Goal: Transaction & Acquisition: Purchase product/service

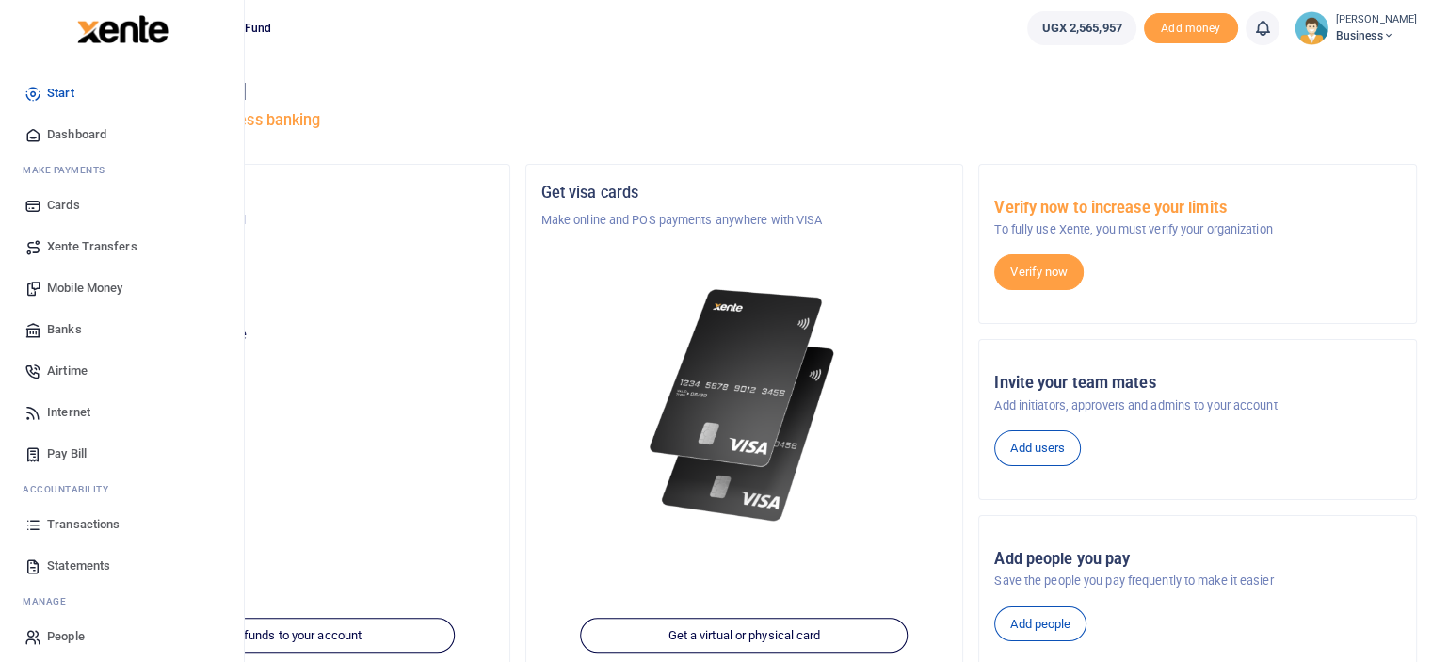
click at [100, 135] on span "Dashboard" at bounding box center [76, 134] width 59 height 19
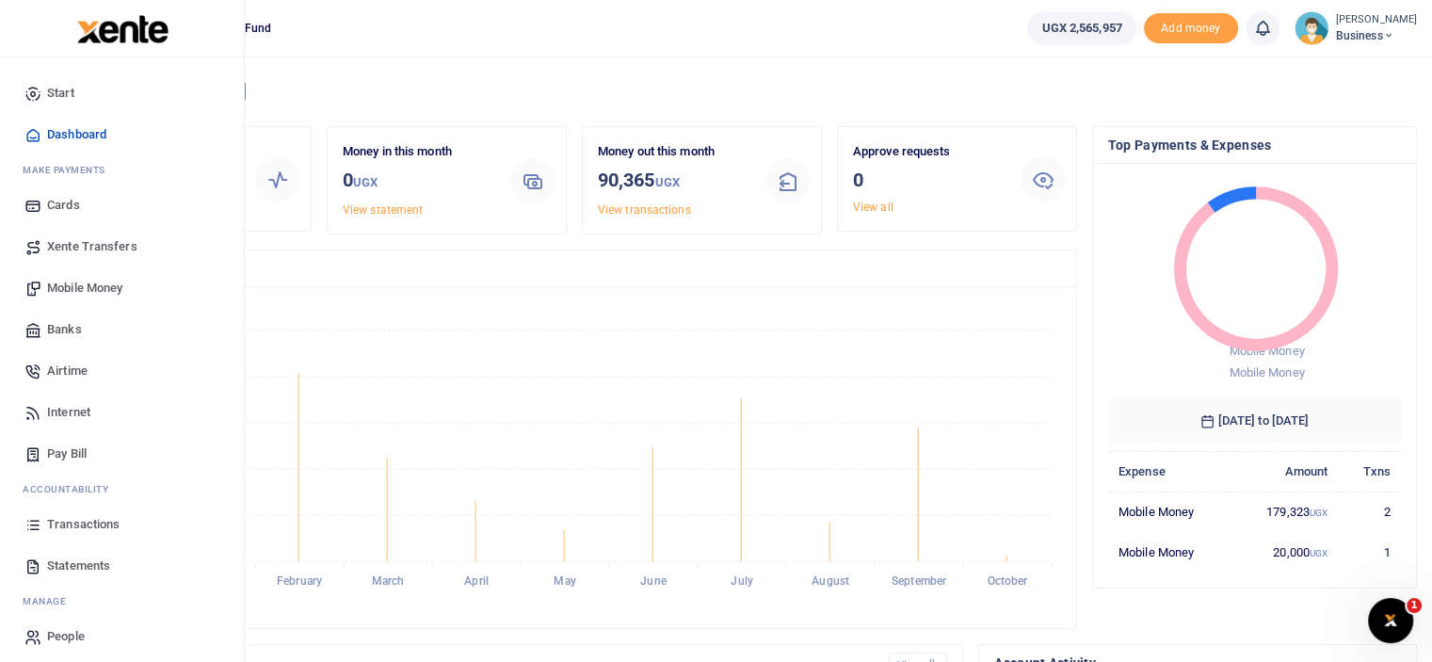
click at [110, 282] on span "Mobile Money" at bounding box center [84, 288] width 75 height 19
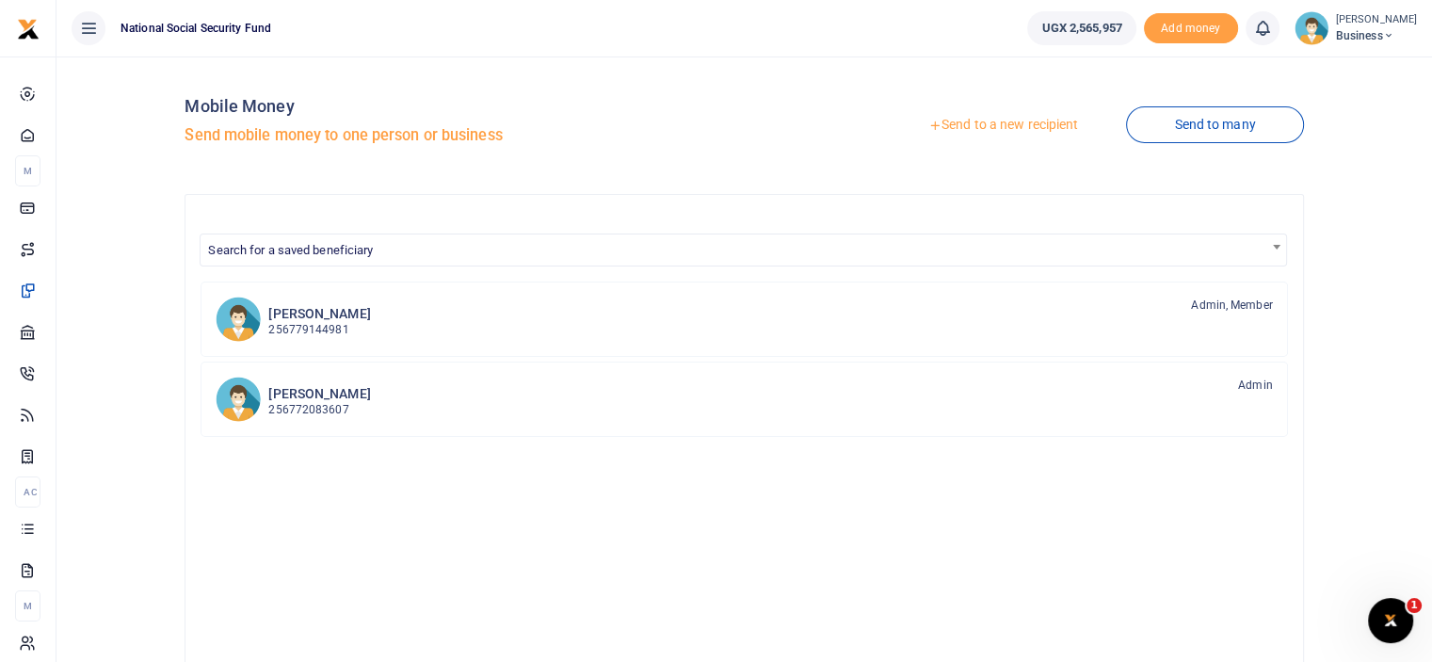
click at [1004, 112] on link "Send to a new recipient" at bounding box center [1003, 125] width 246 height 34
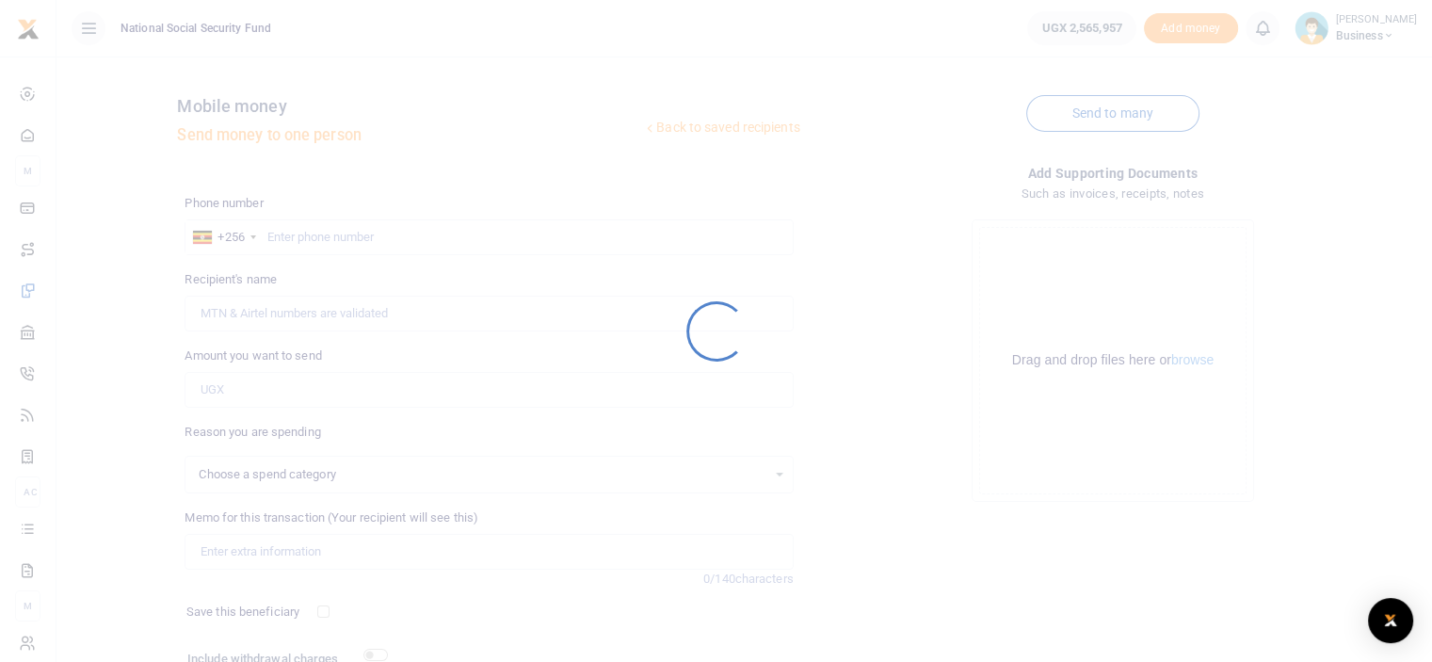
select select
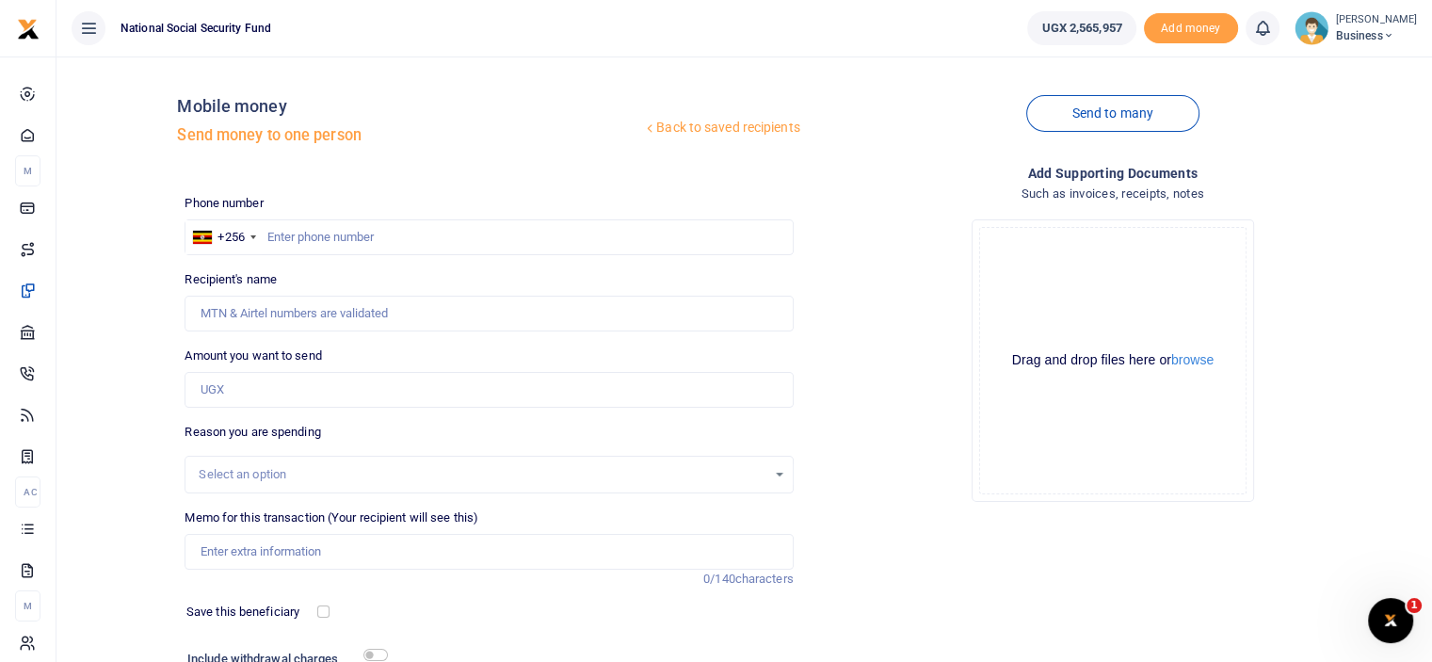
click at [369, 234] on div at bounding box center [716, 331] width 1432 height 662
click at [369, 234] on input "text" at bounding box center [489, 237] width 608 height 36
click at [290, 235] on input "078216933" at bounding box center [489, 237] width 608 height 36
type input "0784216933"
type input "Lillian Onyait Zawedde"
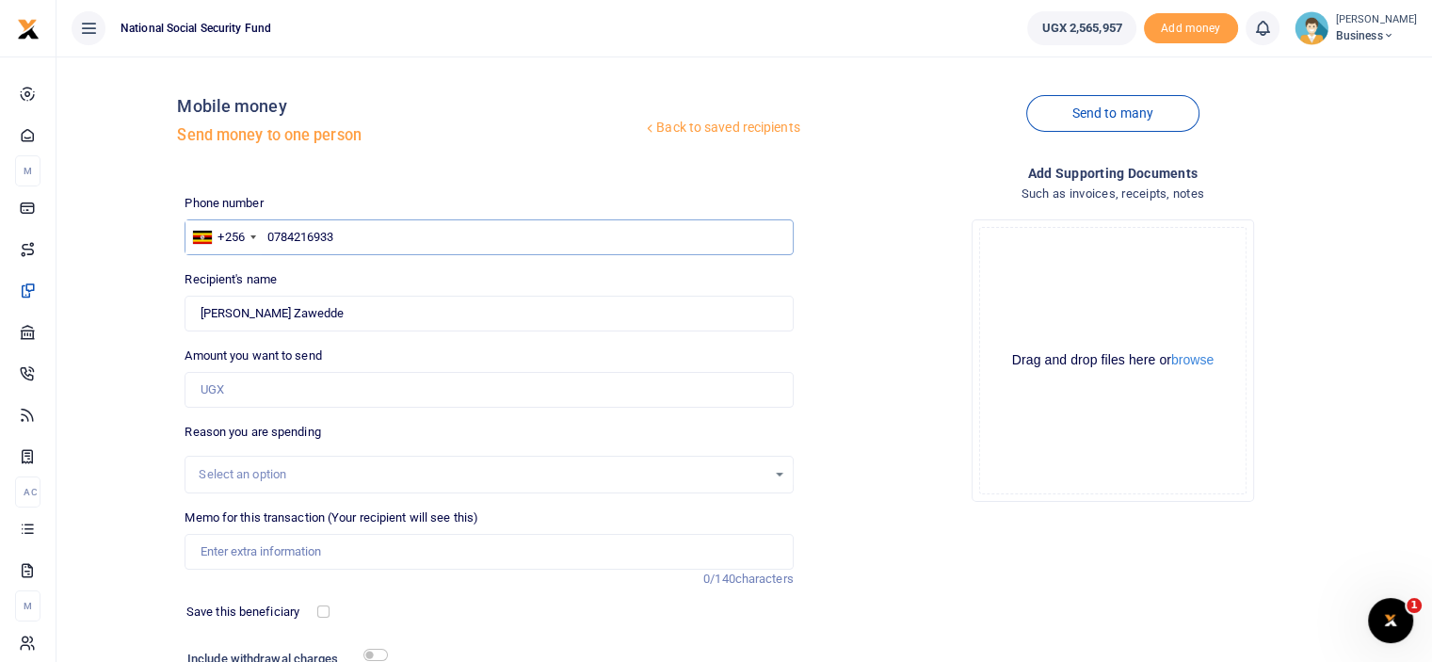
type input "0784216933"
click at [324, 394] on input "Amount you want to send" at bounding box center [489, 390] width 608 height 36
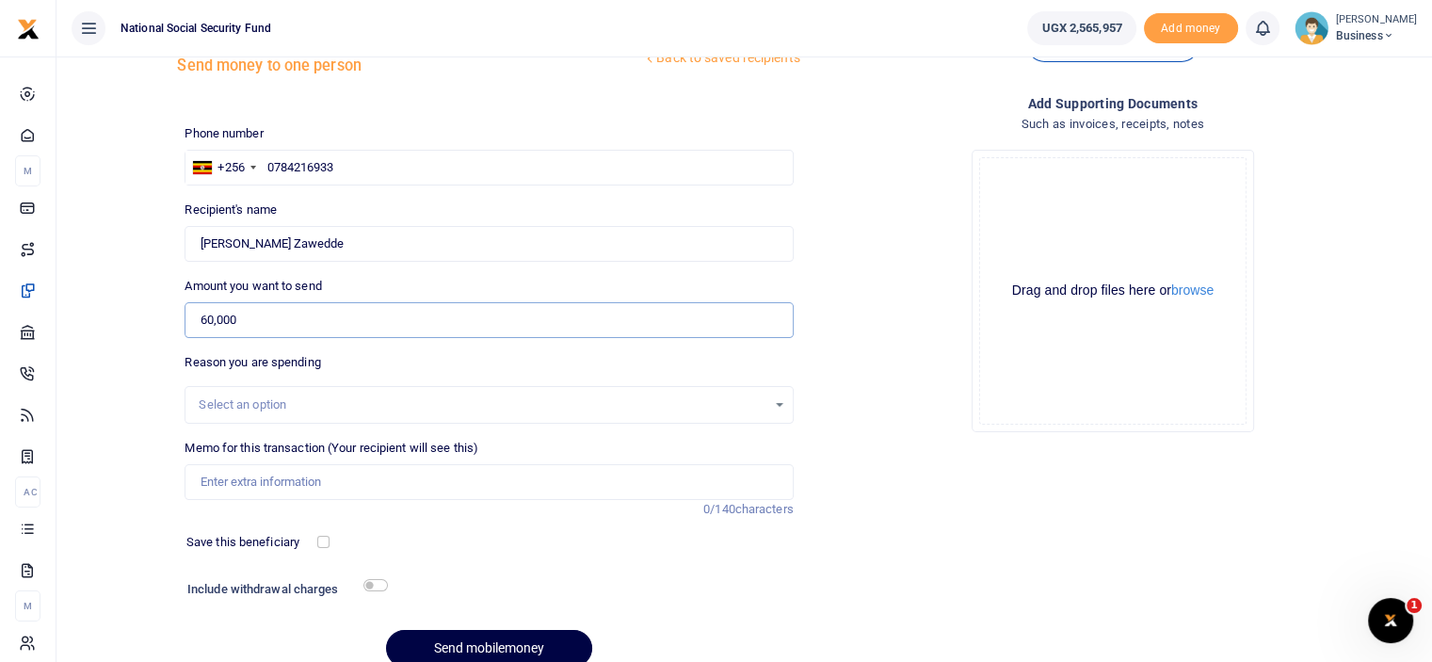
scroll to position [153, 0]
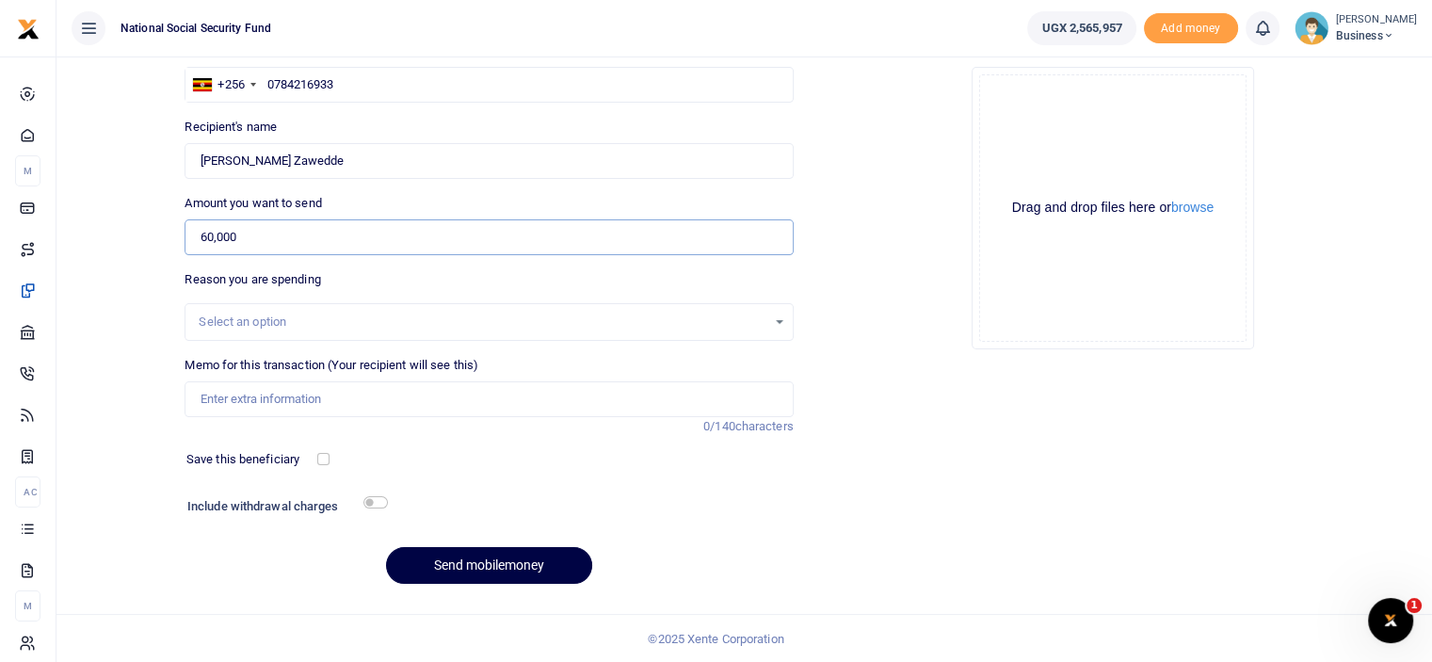
type input "60,000"
click at [467, 401] on input "Memo for this transaction (Your recipient will see this)" at bounding box center [489, 399] width 608 height 36
type input "Extension cable for Compliance Office"
click at [367, 502] on input "checkbox" at bounding box center [375, 502] width 24 height 12
checkbox input "true"
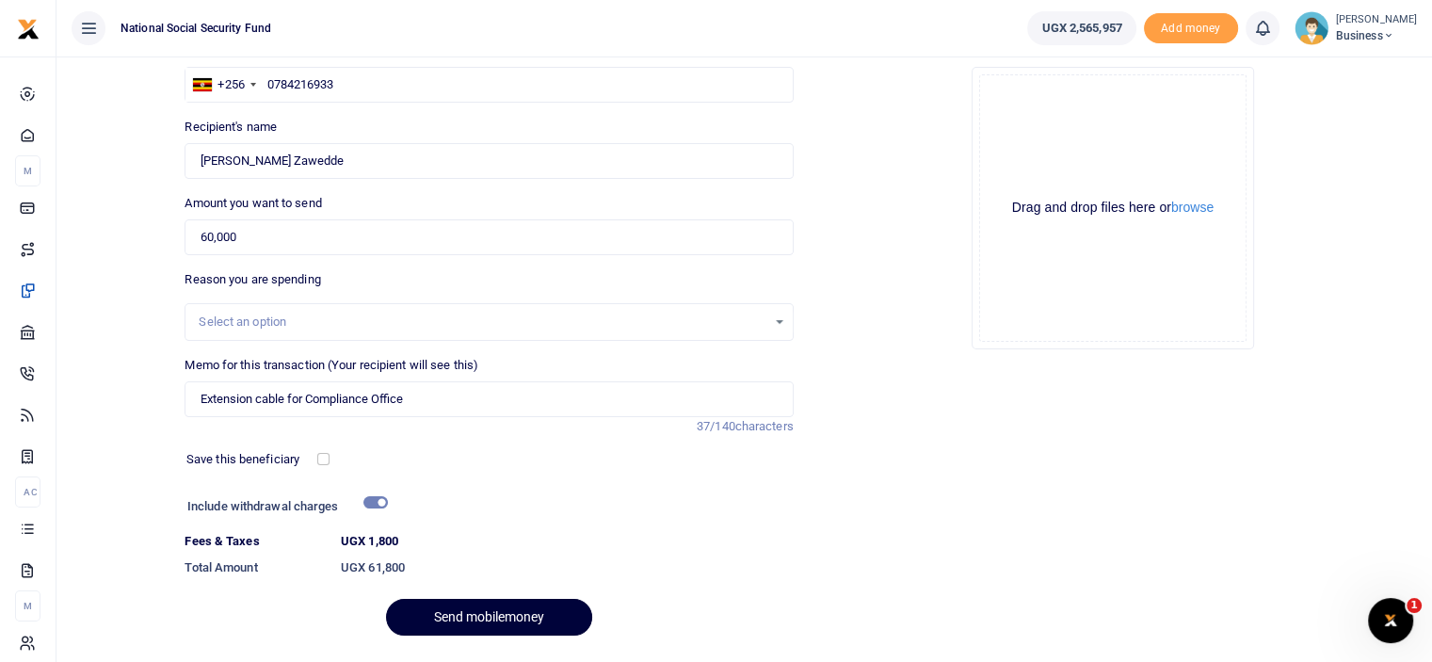
click at [454, 614] on button "Send mobilemoney" at bounding box center [489, 617] width 206 height 37
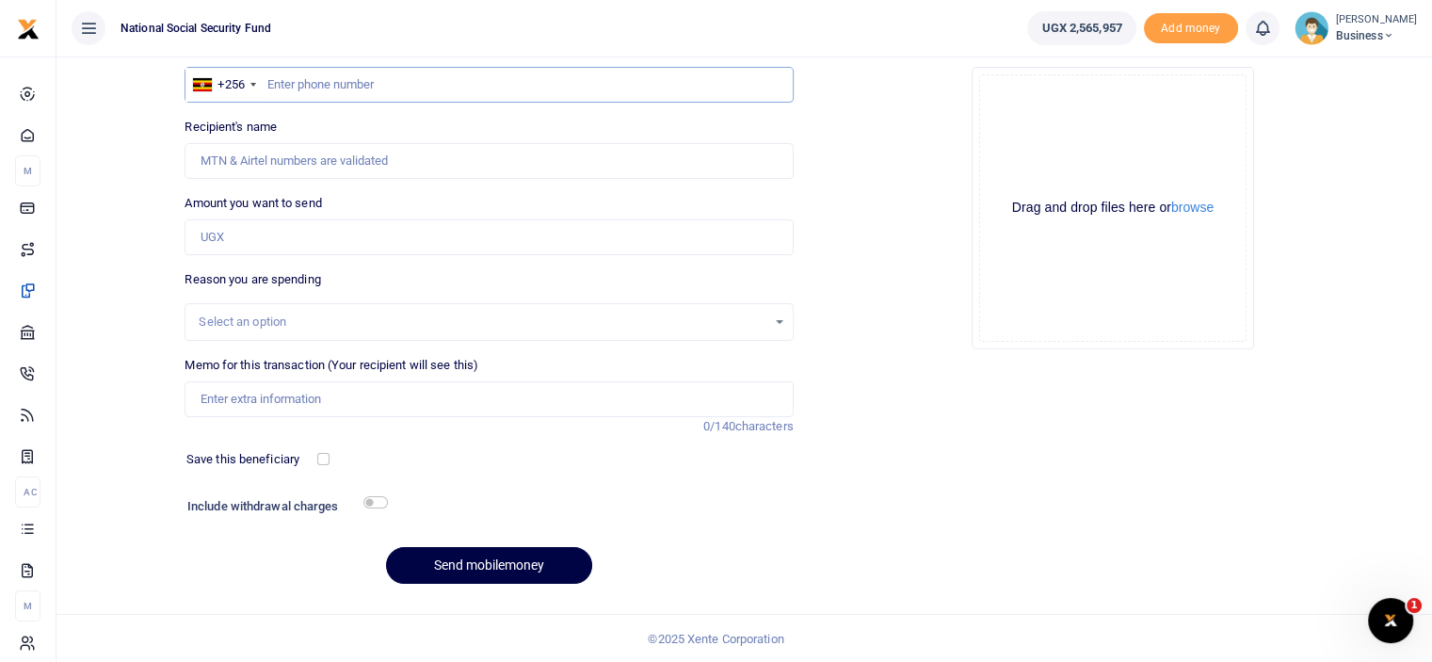
click at [385, 82] on input "text" at bounding box center [489, 85] width 608 height 36
type input "0782046782"
type input "[PERSON_NAME]"
type input "0782046782"
click at [347, 252] on input "Amount you want to send" at bounding box center [489, 237] width 608 height 36
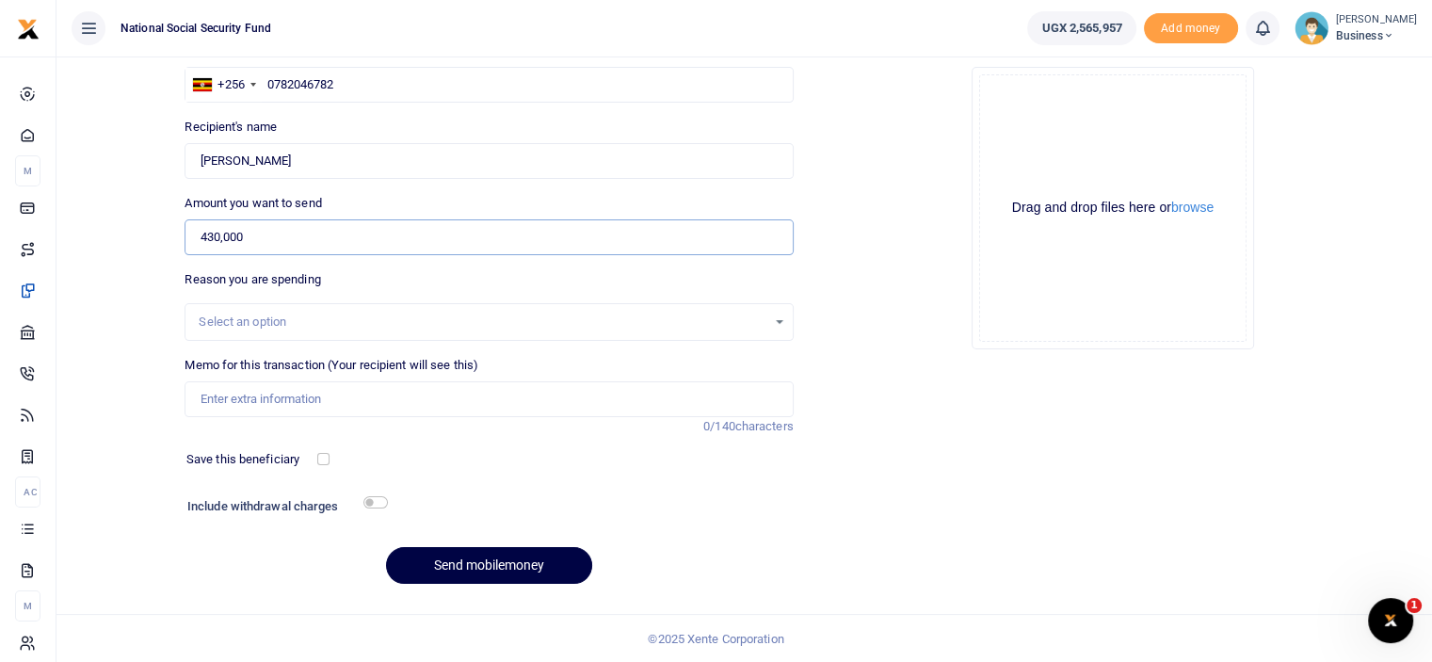
type input "430,000"
click at [258, 392] on input "Memo for this transaction (Your recipient will see this)" at bounding box center [489, 399] width 608 height 36
type input "A"
click at [327, 398] on input "Top up for UMA Exhibiton and water" at bounding box center [489, 399] width 608 height 36
click at [412, 404] on input "Top up for UMA Exhibition and water" at bounding box center [489, 399] width 608 height 36
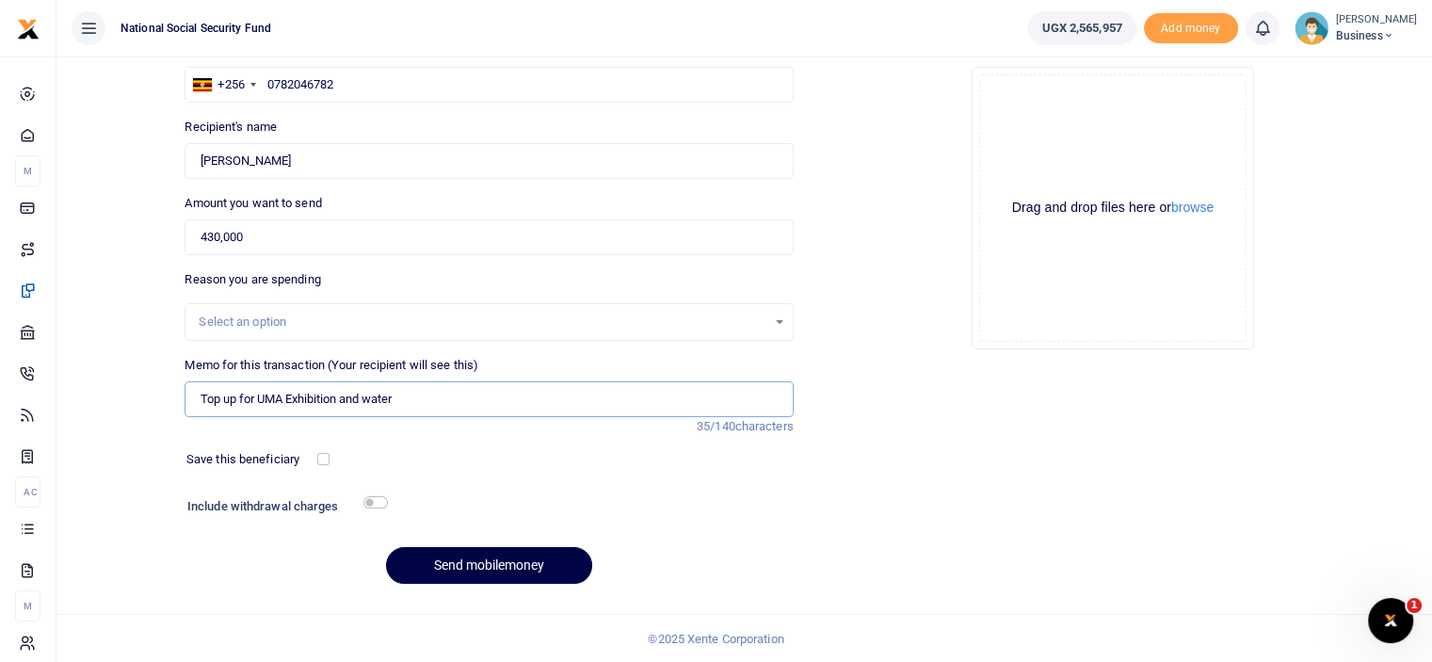
drag, startPoint x: 404, startPoint y: 401, endPoint x: 298, endPoint y: 411, distance: 106.8
click at [298, 411] on input "Top up for UMA Exhibition and water" at bounding box center [489, 399] width 608 height 36
click at [418, 406] on input "Top up for UMA Exhibition and water" at bounding box center [489, 399] width 608 height 36
click at [347, 397] on input "Top up for UMA Exhibition and water" at bounding box center [489, 399] width 608 height 36
type input "Top up for UMA Exhibition entry tickets, Security and water"
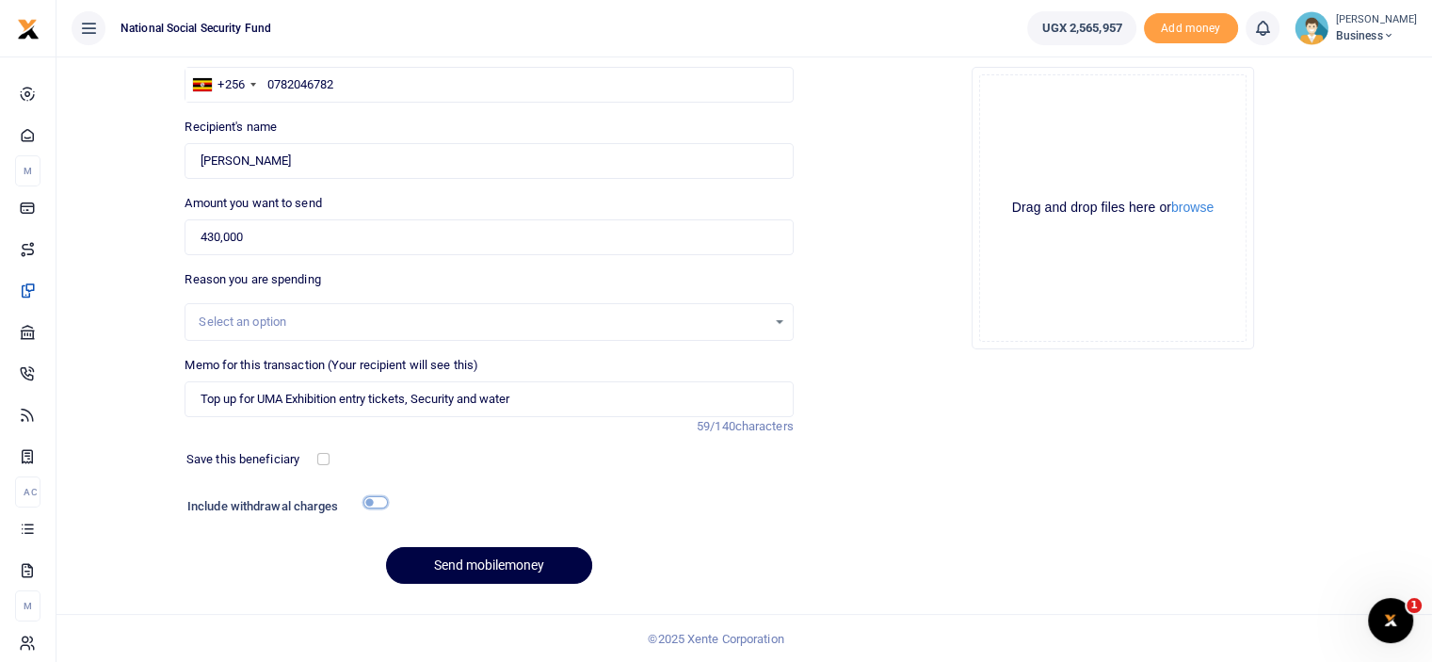
click at [369, 496] on input "checkbox" at bounding box center [375, 502] width 24 height 12
checkbox input "true"
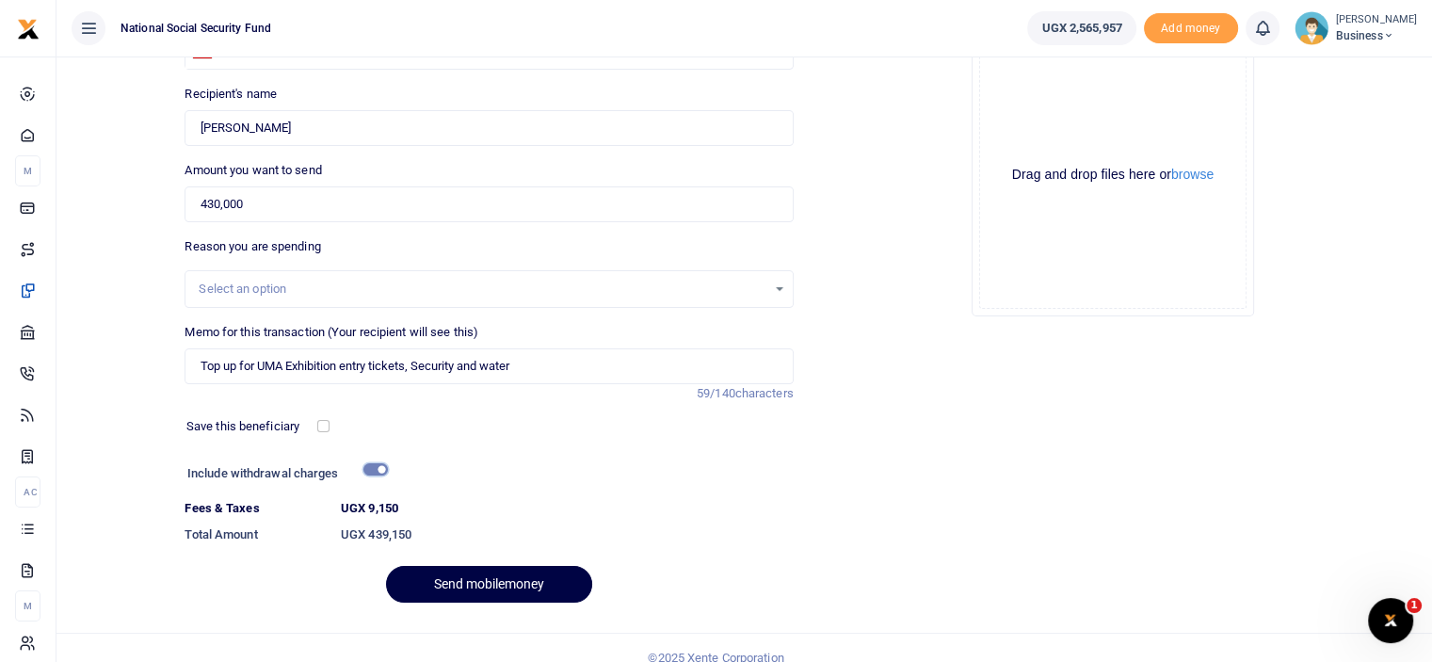
scroll to position [204, 0]
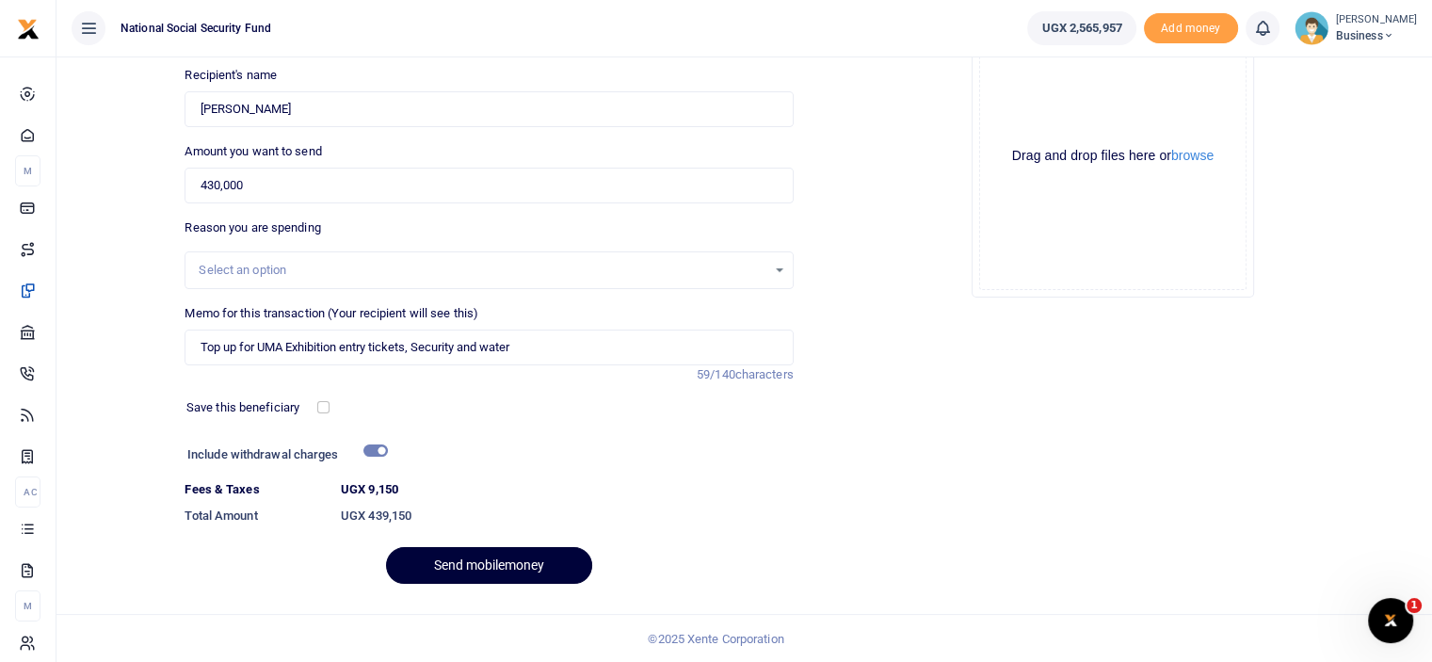
click at [540, 557] on button "Send mobilemoney" at bounding box center [489, 565] width 206 height 37
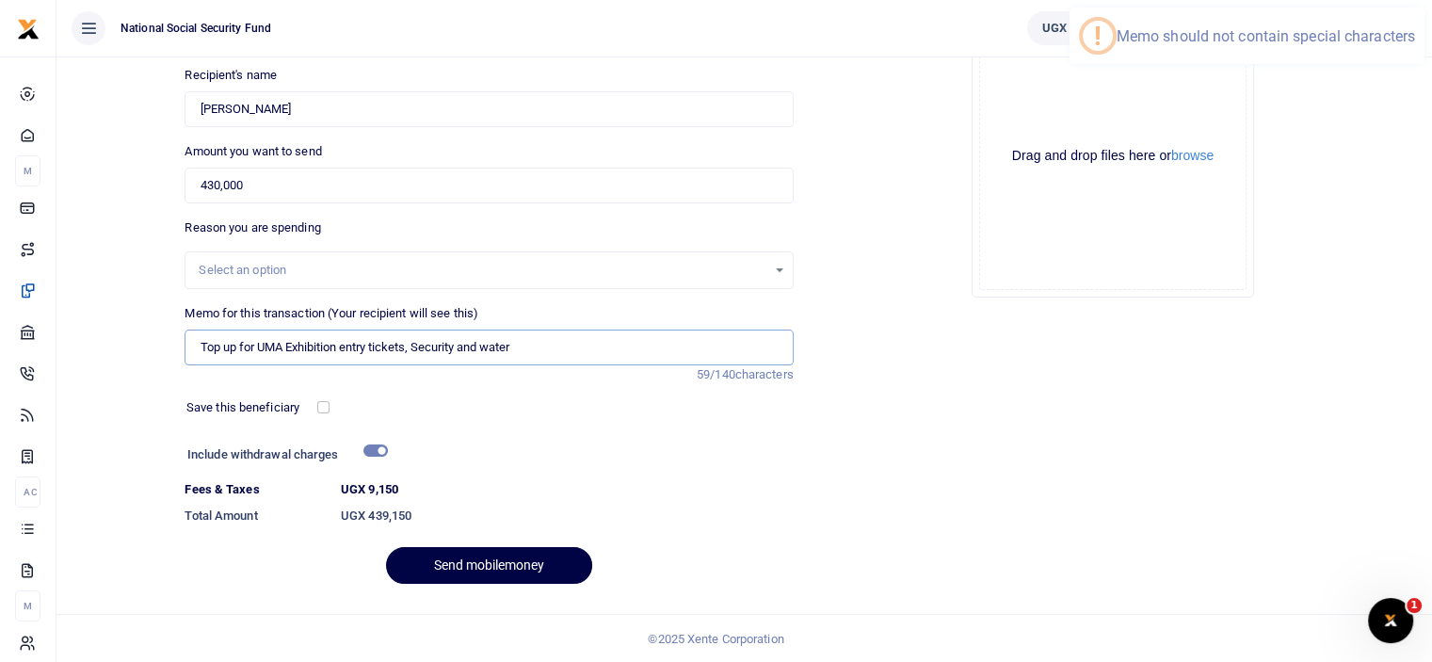
click at [422, 345] on input "Top up for UMA Exhibition entry tickets, Security and water" at bounding box center [489, 348] width 608 height 36
click at [535, 349] on input "Top up for UMA Exhibition entry tickets, Security and water" at bounding box center [489, 348] width 608 height 36
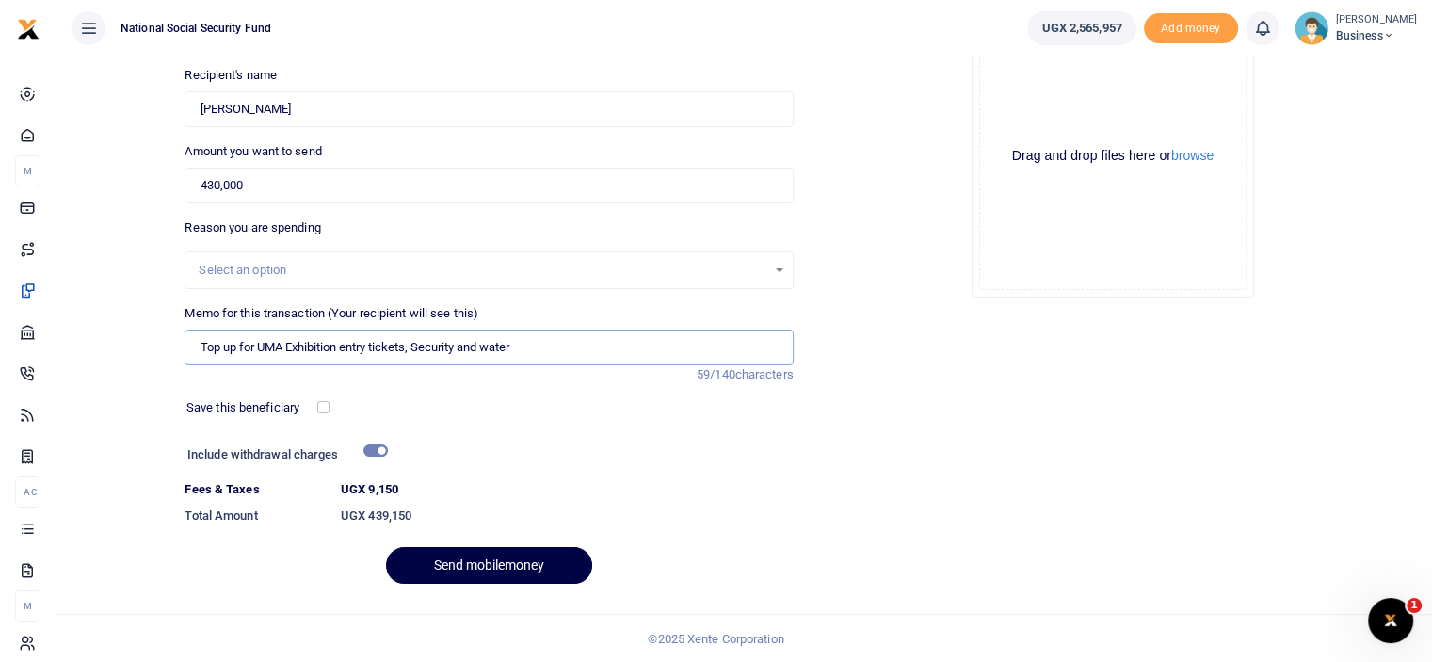
click at [421, 347] on input "Top up for UMA Exhibition entry tickets, Security and water" at bounding box center [489, 348] width 608 height 36
type input "Top up for UMA Exhibition entry tickets Security and water"
click at [522, 579] on button "Send mobilemoney" at bounding box center [489, 565] width 206 height 37
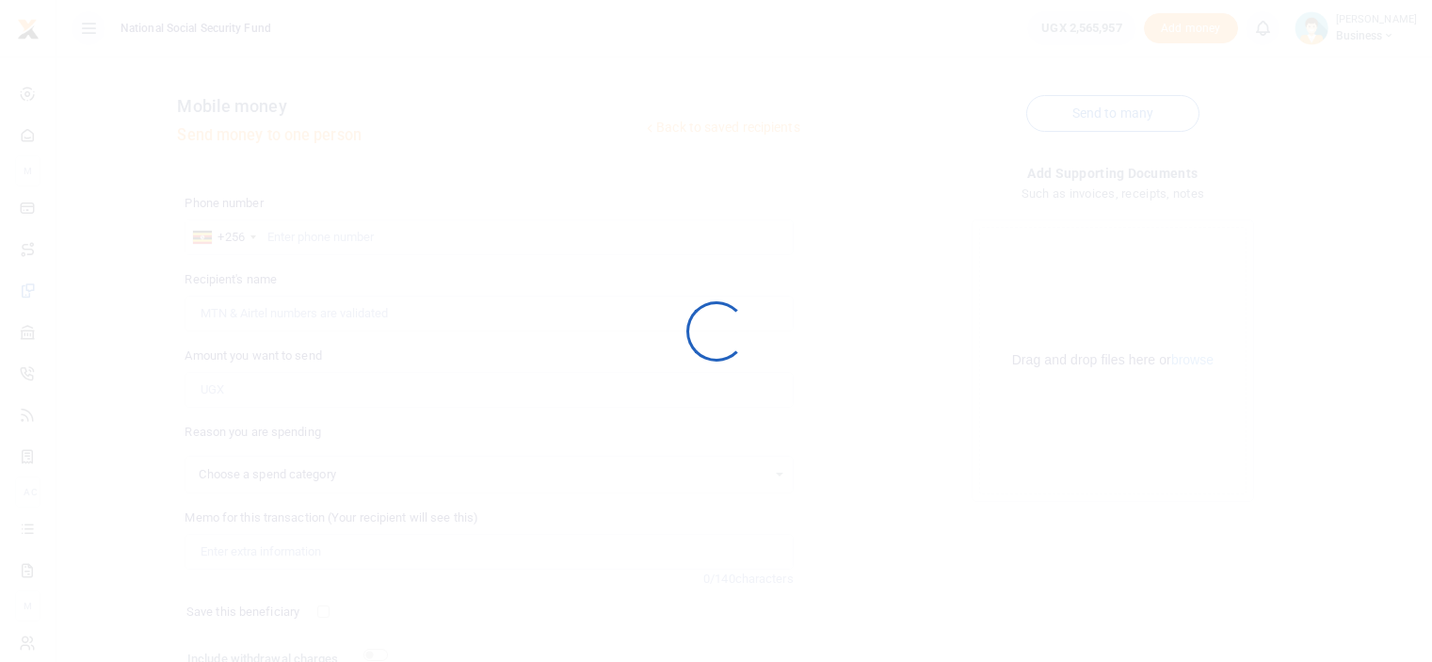
scroll to position [153, 0]
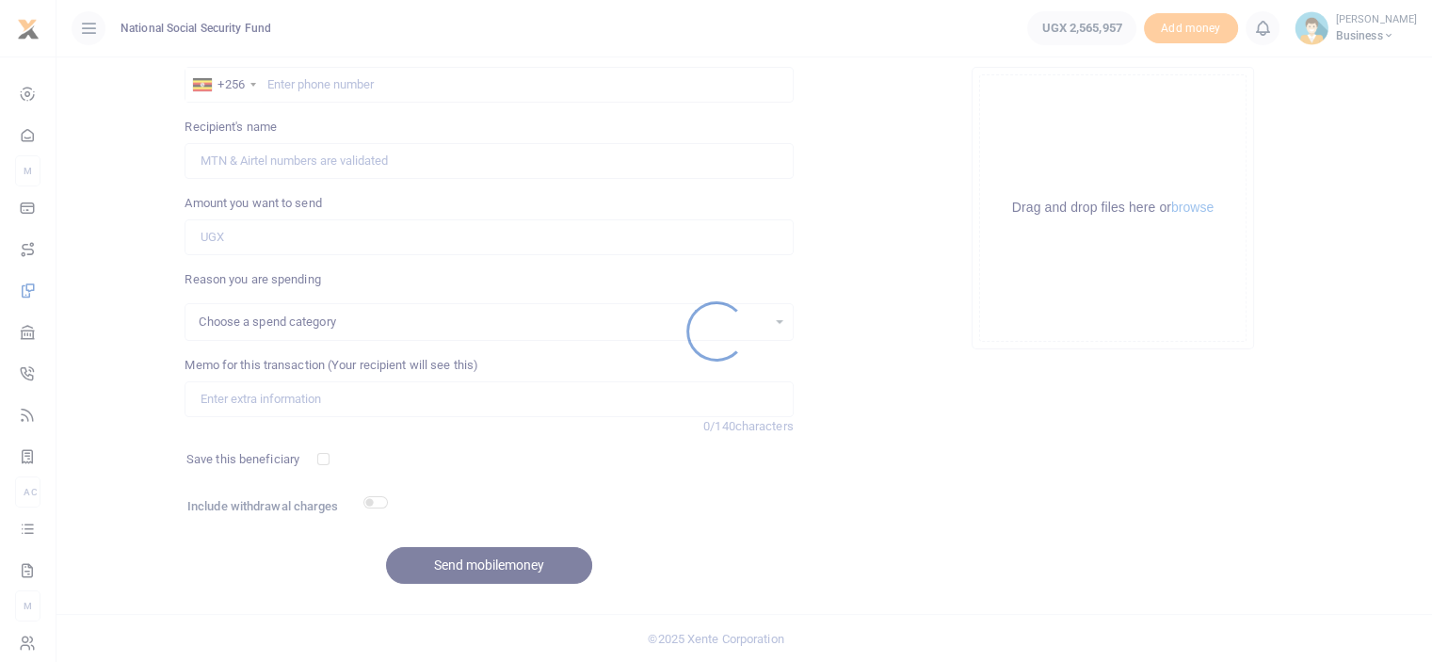
select select
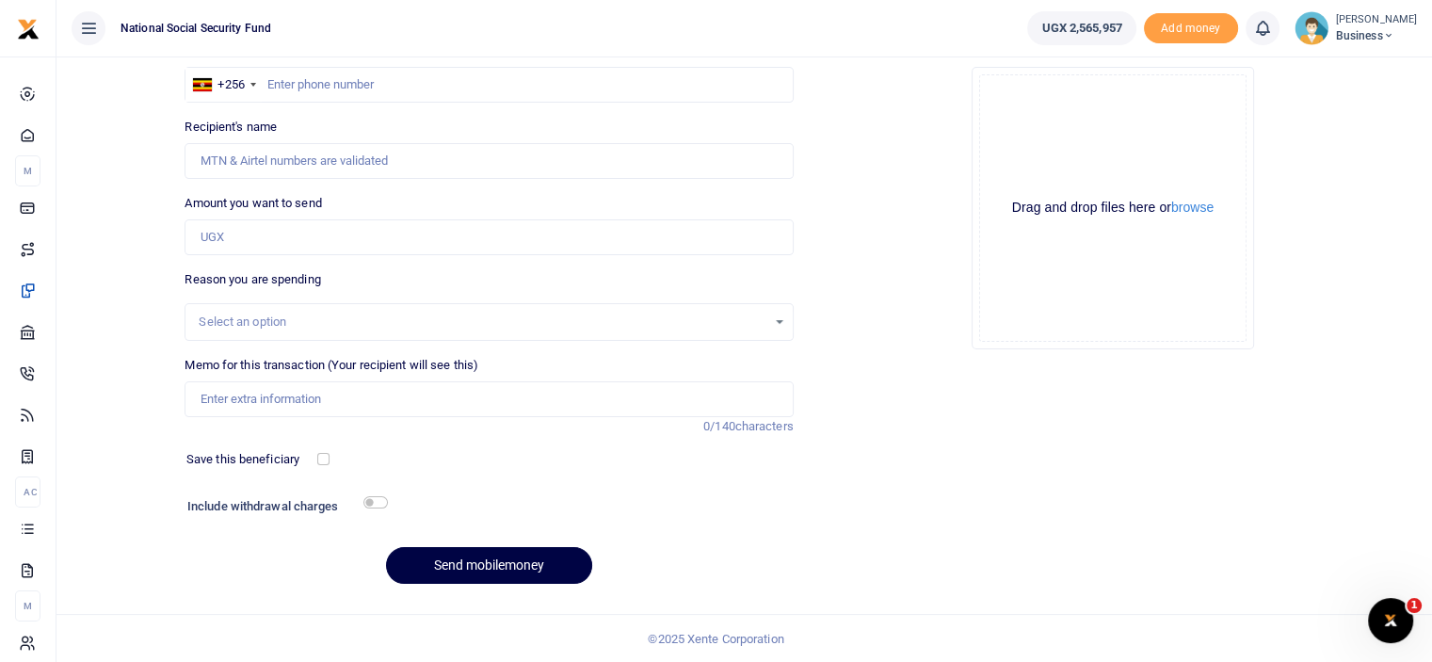
scroll to position [0, 0]
